Goal: Submit feedback/report problem: Submit feedback/report problem

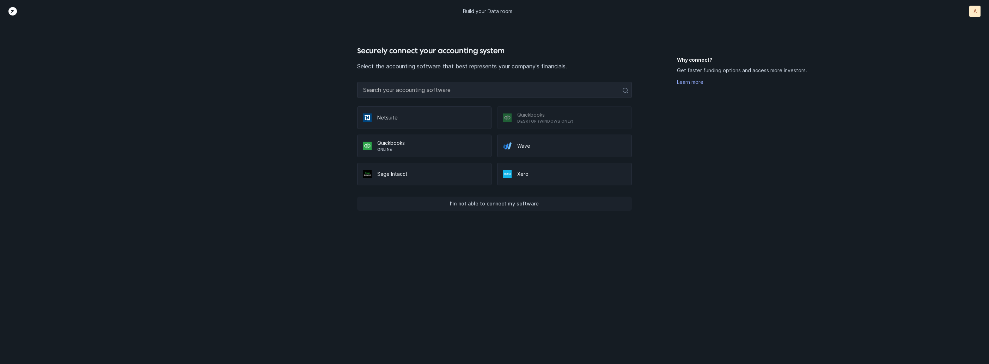
click at [507, 202] on p "I’m not able to connect my software" at bounding box center [494, 203] width 89 height 8
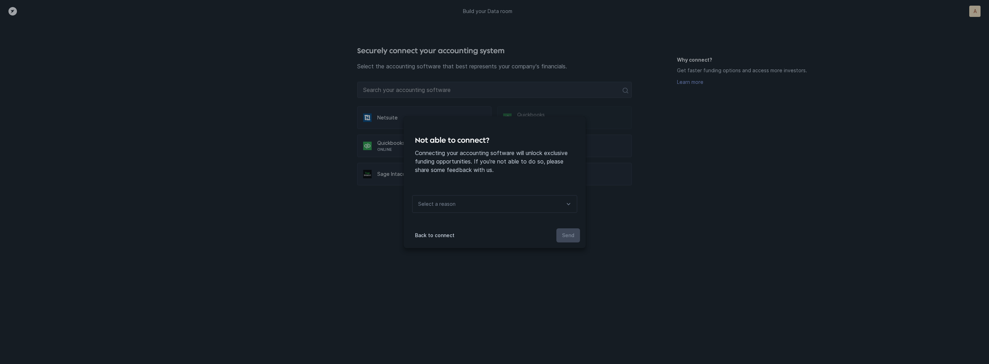
click at [508, 204] on div "Select a reason" at bounding box center [494, 204] width 165 height 18
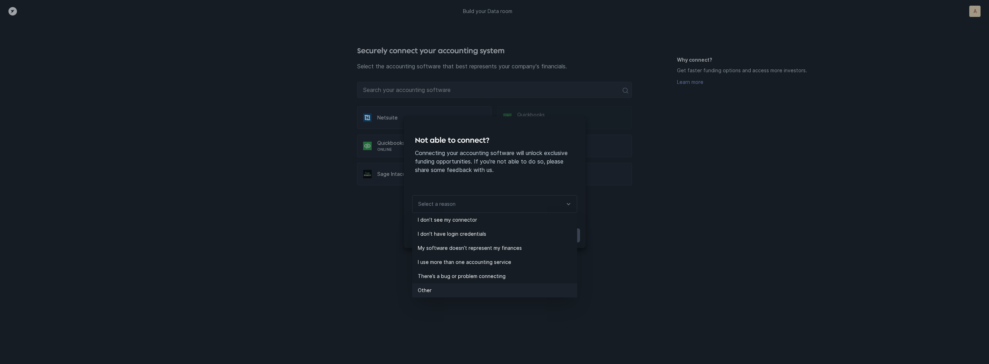
click at [452, 287] on p "Other" at bounding box center [497, 290] width 159 height 8
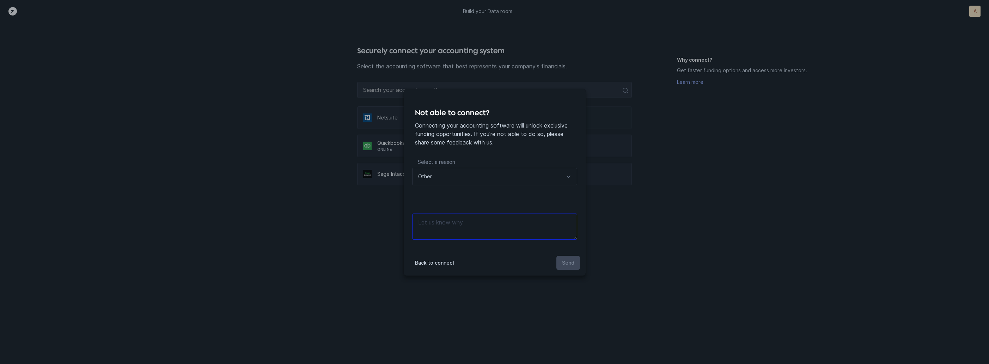
click at [531, 220] on textarea at bounding box center [494, 227] width 165 height 26
type textarea "g"
type textarea "files"
click at [568, 266] on p "Send" at bounding box center [568, 263] width 12 height 8
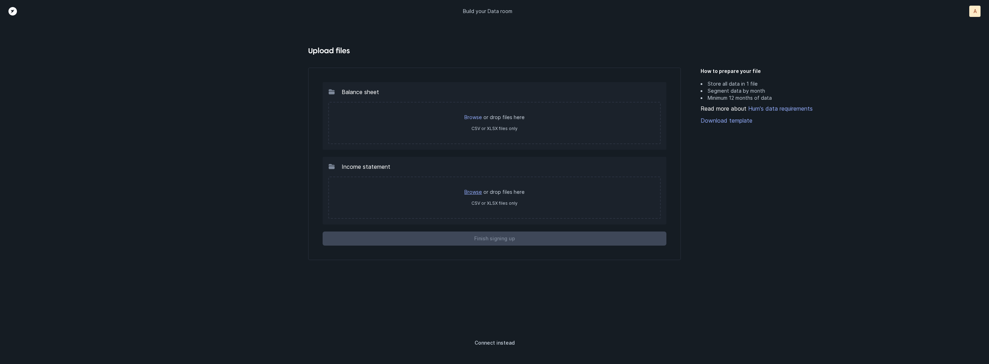
click at [479, 190] on link "Browse" at bounding box center [473, 192] width 18 height 6
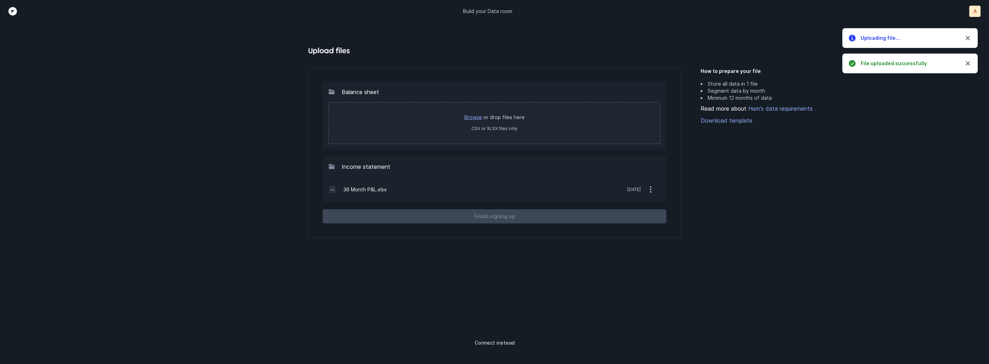
click at [473, 119] on link "Browse" at bounding box center [473, 117] width 18 height 6
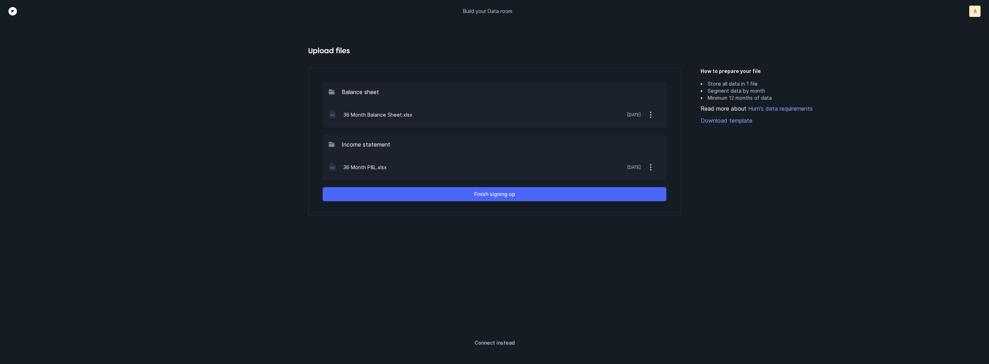
click at [495, 192] on p "Finish signing up" at bounding box center [494, 194] width 41 height 8
